Goal: Task Accomplishment & Management: Use online tool/utility

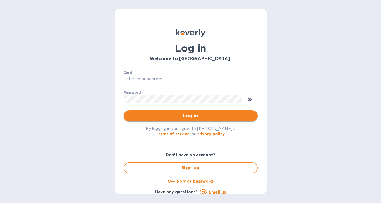
type input "nicoleomwines@gmail.com"
click at [183, 117] on span "Log in" at bounding box center [190, 116] width 125 height 7
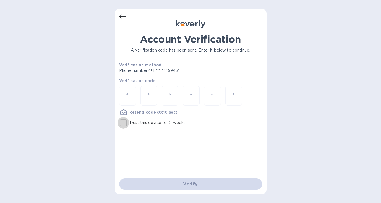
click at [122, 125] on input "Trust this device for 2 weeks" at bounding box center [123, 123] width 12 height 12
checkbox input "true"
click at [130, 94] on input "number" at bounding box center [127, 96] width 7 height 10
type input "2"
type input "1"
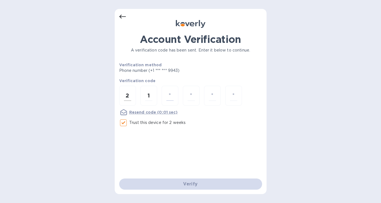
type input "9"
type input "8"
type input "3"
type input "1"
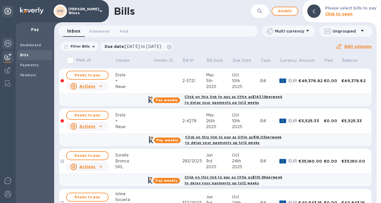
click at [6, 44] on img at bounding box center [7, 43] width 7 height 7
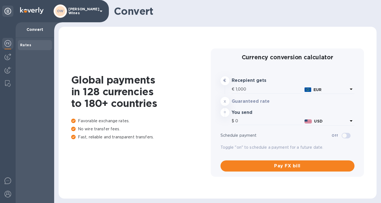
type input "1,159.9"
